Goal: Find specific page/section: Find specific page/section

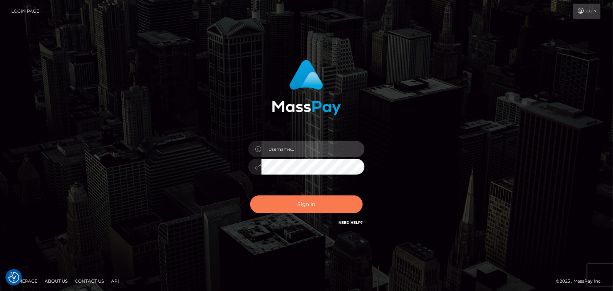
type input "[DOMAIN_NAME]"
click at [320, 200] on button "Sign in" at bounding box center [306, 204] width 113 height 18
type input "Pk.es"
click at [288, 196] on button "Sign in" at bounding box center [306, 204] width 113 height 18
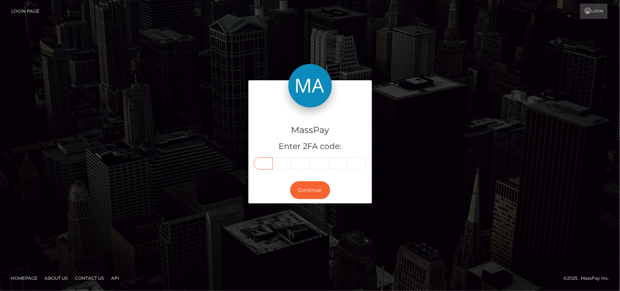
click at [268, 158] on input "text" at bounding box center [263, 163] width 19 height 12
type input "3"
type input "8"
type input "7"
type input "9"
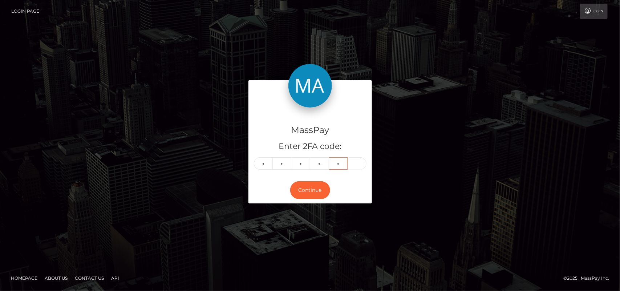
type input "9"
type input "4"
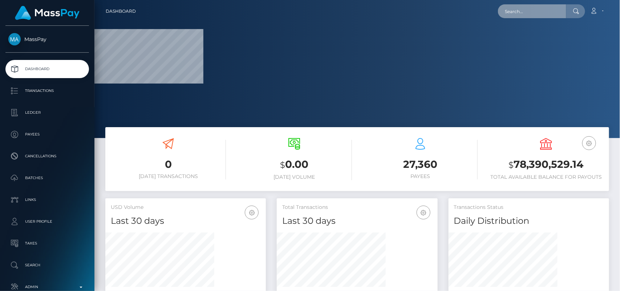
click at [522, 12] on input "text" at bounding box center [532, 11] width 68 height 14
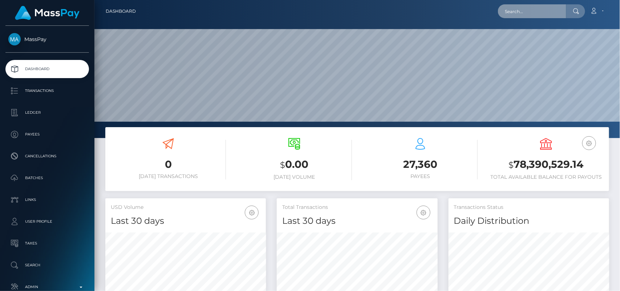
scroll to position [128, 161]
paste input "chinnimeda30@gmail.com"
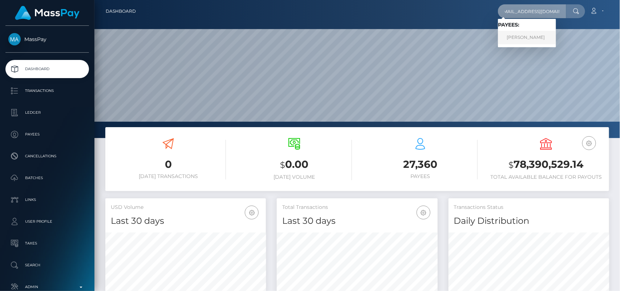
type input "chinnimeda30@gmail.com"
click at [520, 41] on link "SREE PAWAN AKASH MEDA" at bounding box center [527, 37] width 58 height 13
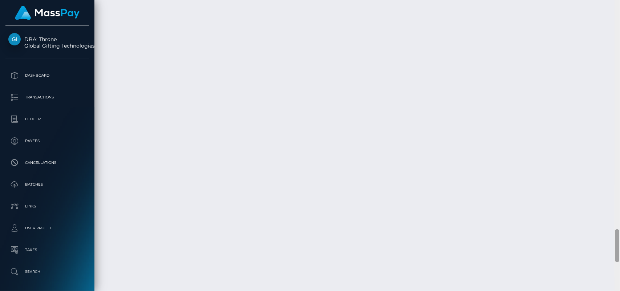
scroll to position [2011, 0]
drag, startPoint x: 617, startPoint y: 39, endPoint x: 620, endPoint y: 268, distance: 229.2
click at [620, 268] on div at bounding box center [616, 145] width 5 height 291
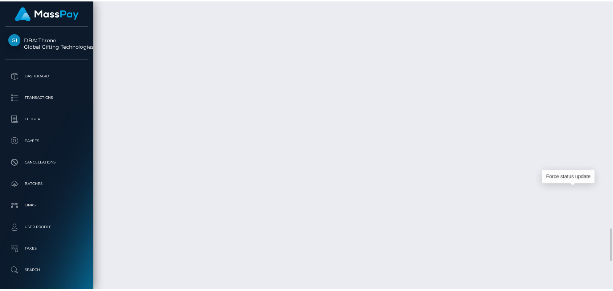
scroll to position [87, 161]
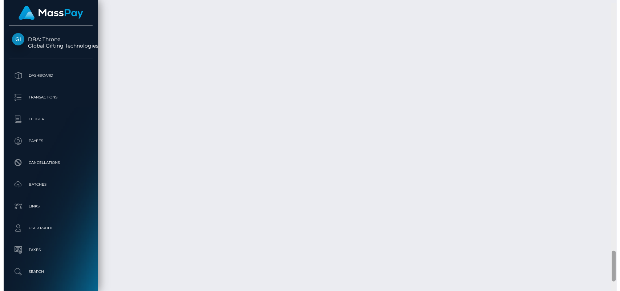
scroll to position [2319, 0]
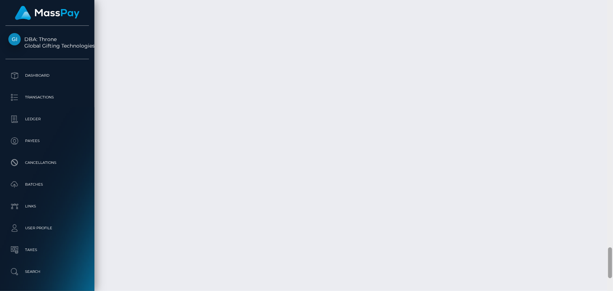
drag, startPoint x: 609, startPoint y: 233, endPoint x: 613, endPoint y: 268, distance: 35.4
click at [613, 268] on div at bounding box center [610, 145] width 5 height 291
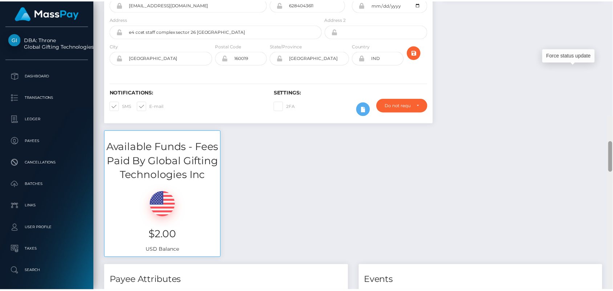
scroll to position [0, 0]
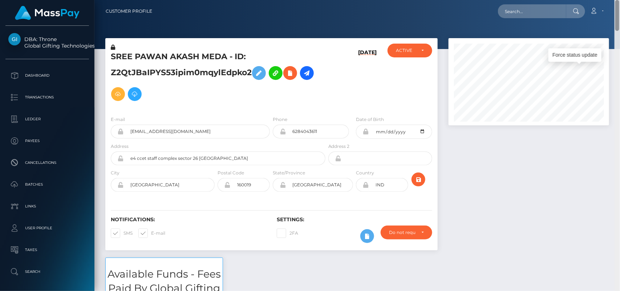
drag, startPoint x: 617, startPoint y: 260, endPoint x: 596, endPoint y: 3, distance: 258.3
click at [596, 3] on div "Customer Profile Loading... Loading..." at bounding box center [356, 145] width 525 height 291
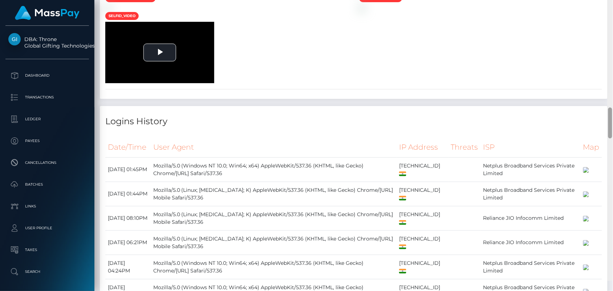
scroll to position [1129, 0]
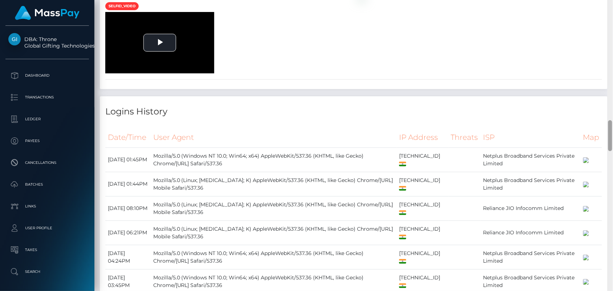
drag, startPoint x: 610, startPoint y: 26, endPoint x: 620, endPoint y: 146, distance: 120.5
click at [613, 146] on html "DBA: Throne Global Gifting Technologies Inc Dashboard Transactions Ledger Payee…" at bounding box center [306, 145] width 613 height 291
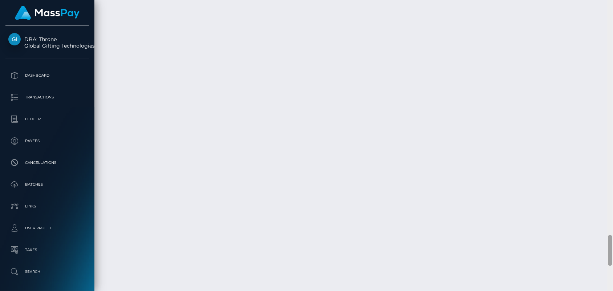
scroll to position [2236, 0]
drag, startPoint x: 610, startPoint y: 136, endPoint x: 620, endPoint y: 254, distance: 118.4
click at [613, 254] on html "DBA: Throne Global Gifting Technologies Inc Dashboard Transactions Ledger Payee…" at bounding box center [306, 145] width 613 height 291
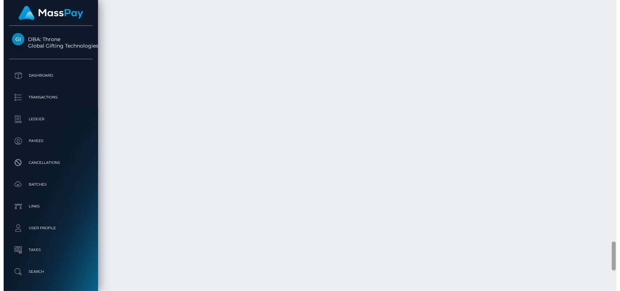
scroll to position [2440, 0]
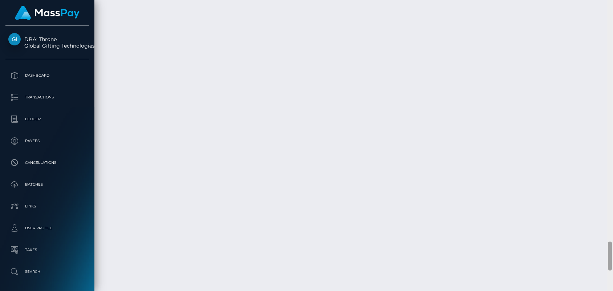
drag, startPoint x: 610, startPoint y: 244, endPoint x: 611, endPoint y: 266, distance: 21.8
click at [611, 266] on div at bounding box center [610, 255] width 4 height 29
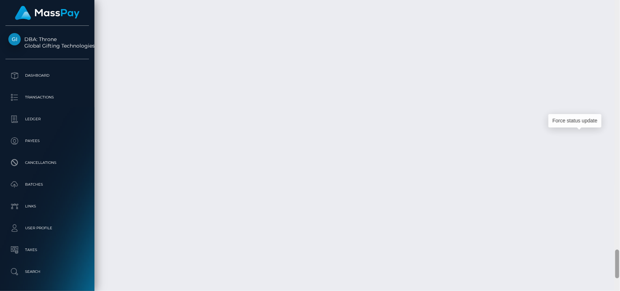
scroll to position [2509, 0]
drag, startPoint x: 618, startPoint y: 256, endPoint x: 618, endPoint y: 263, distance: 6.9
click at [618, 263] on div at bounding box center [617, 264] width 4 height 29
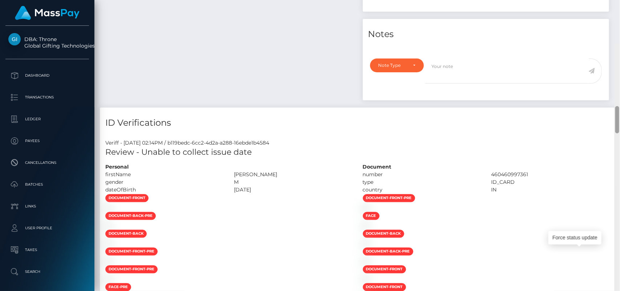
scroll to position [583, 0]
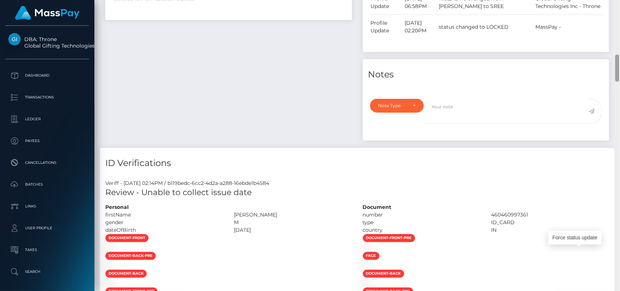
drag, startPoint x: 618, startPoint y: 271, endPoint x: 589, endPoint y: 79, distance: 194.2
click at [589, 79] on div "Customer Profile Loading... Loading..." at bounding box center [356, 145] width 525 height 291
